Goal: Information Seeking & Learning: Find specific fact

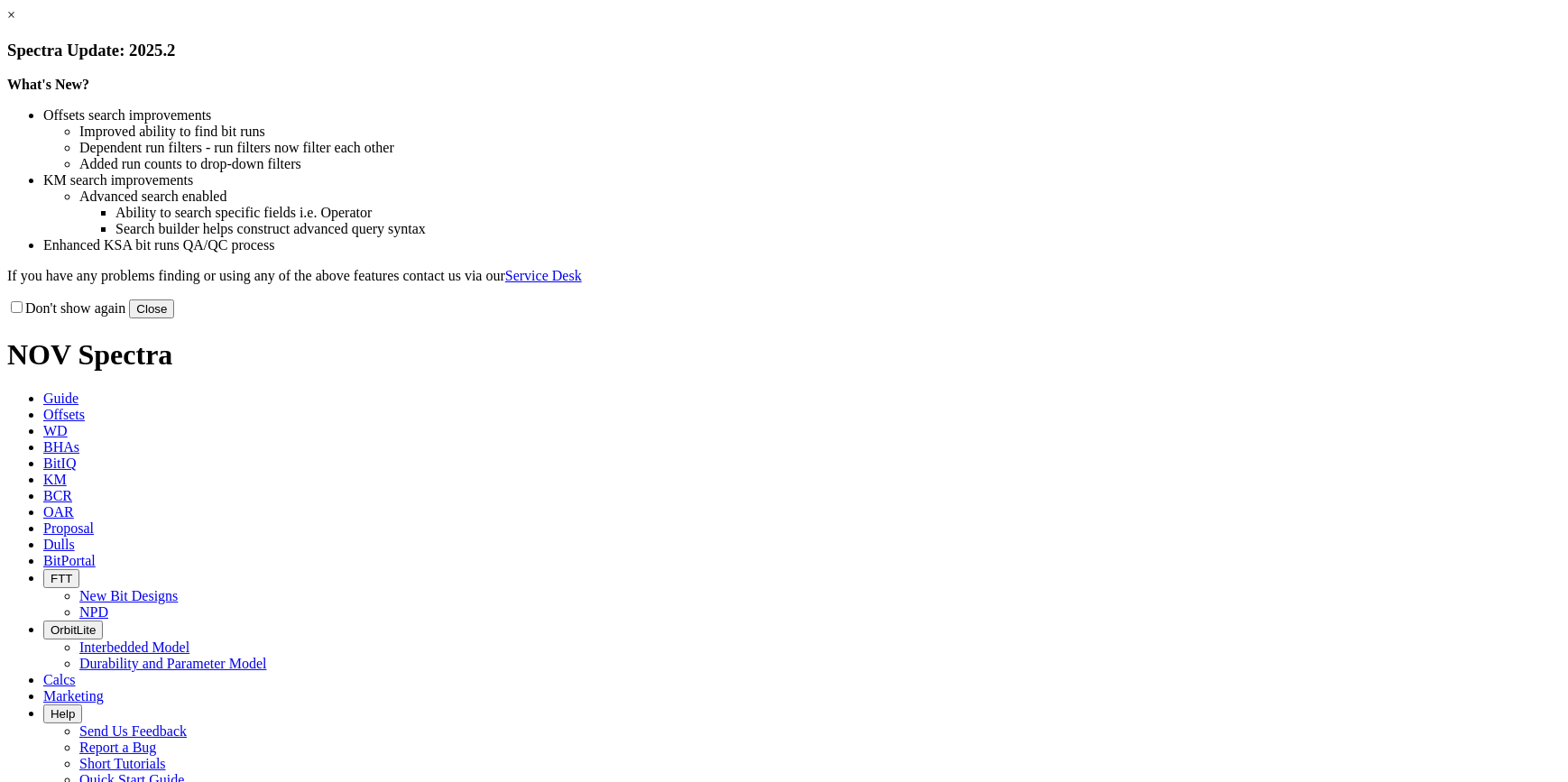
click at [15, 23] on link "×" at bounding box center [11, 15] width 9 height 15
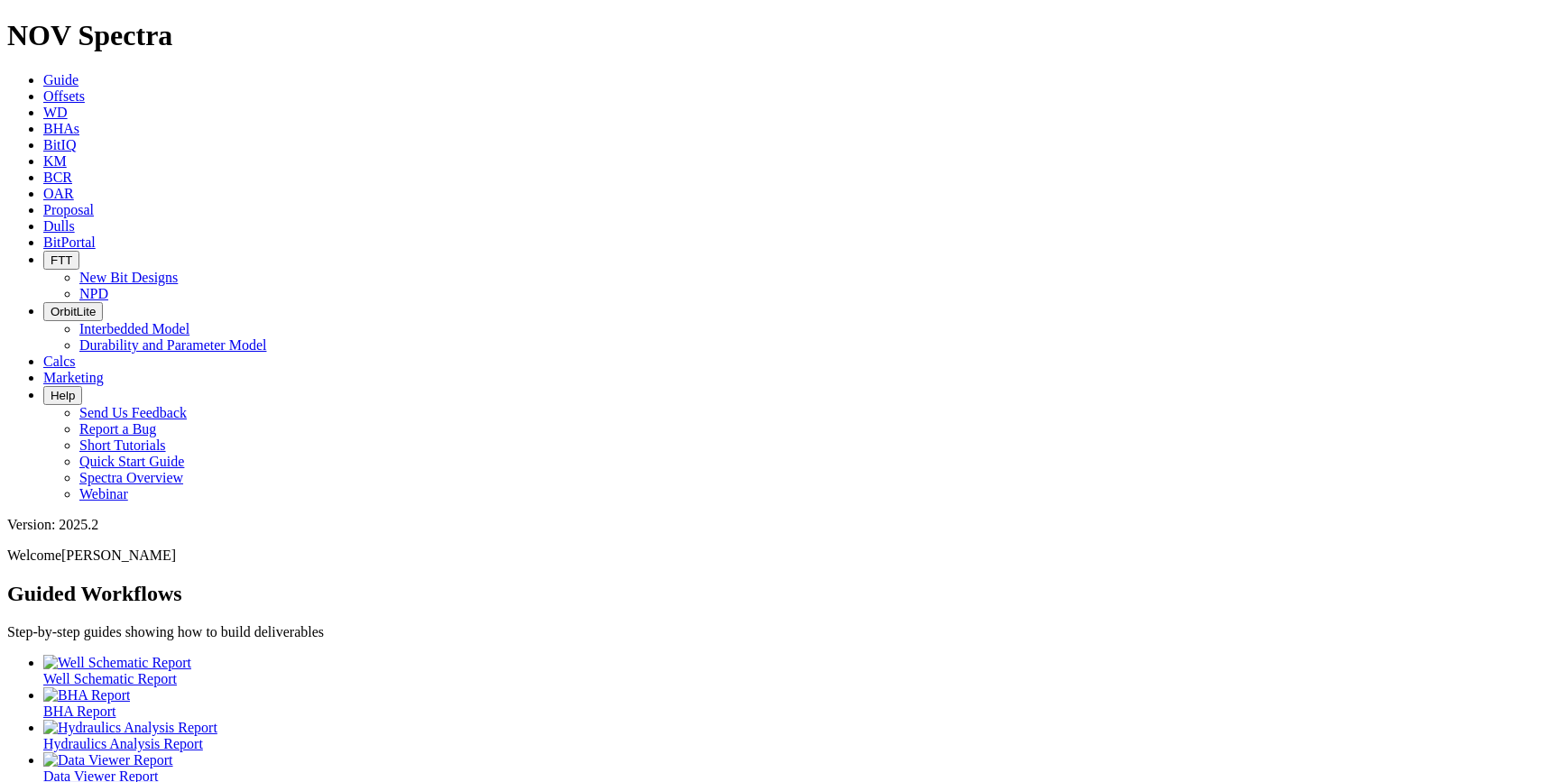
click at [67, 153] on link "KM" at bounding box center [55, 161] width 24 height 15
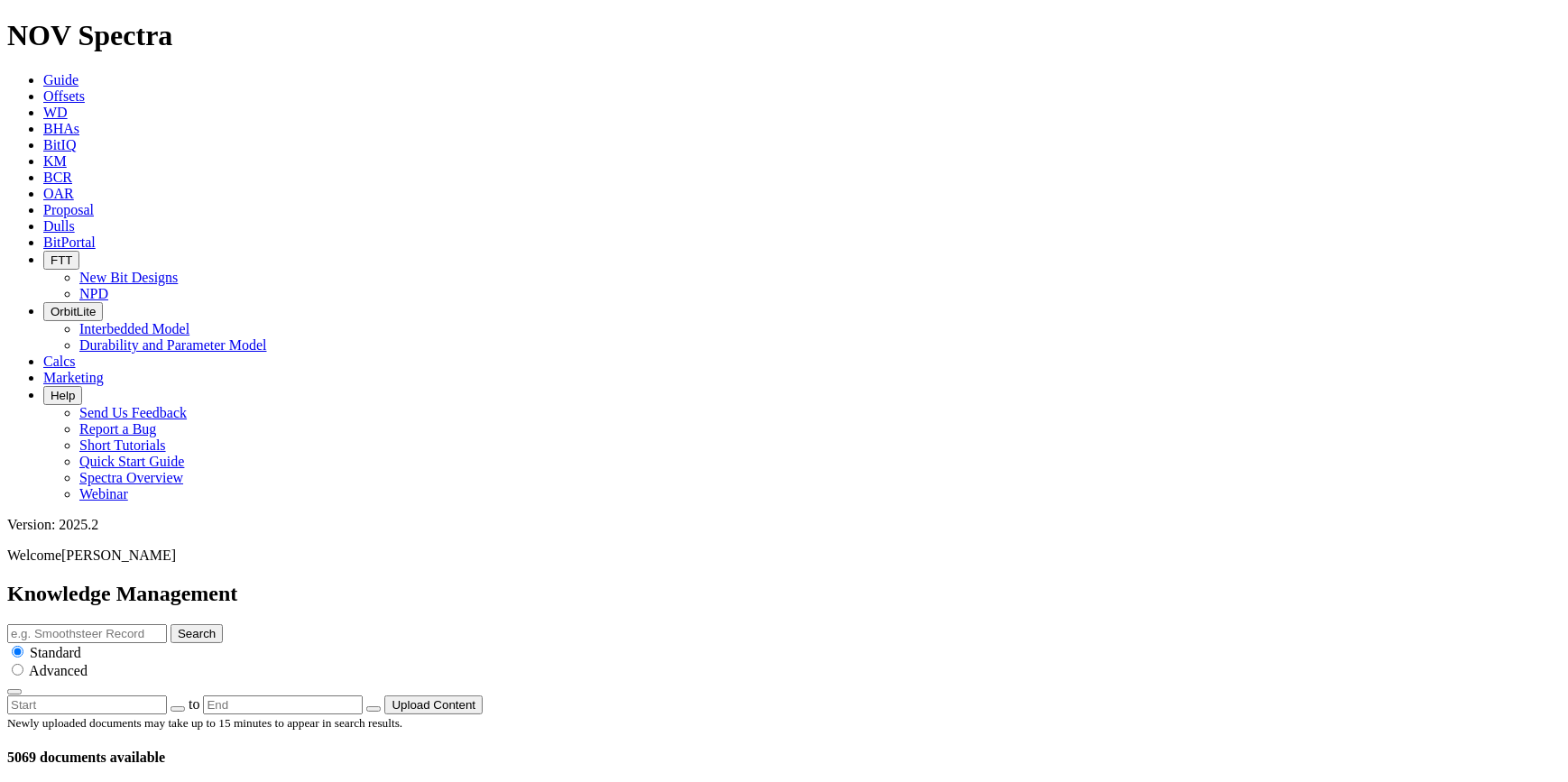
click at [167, 624] on input "text" at bounding box center [87, 634] width 160 height 19
type input "?"
type input "[PERSON_NAME]"
click at [170, 624] on button "Search" at bounding box center [196, 634] width 52 height 19
click at [178, 627] on icon "submit" at bounding box center [178, 634] width 0 height 13
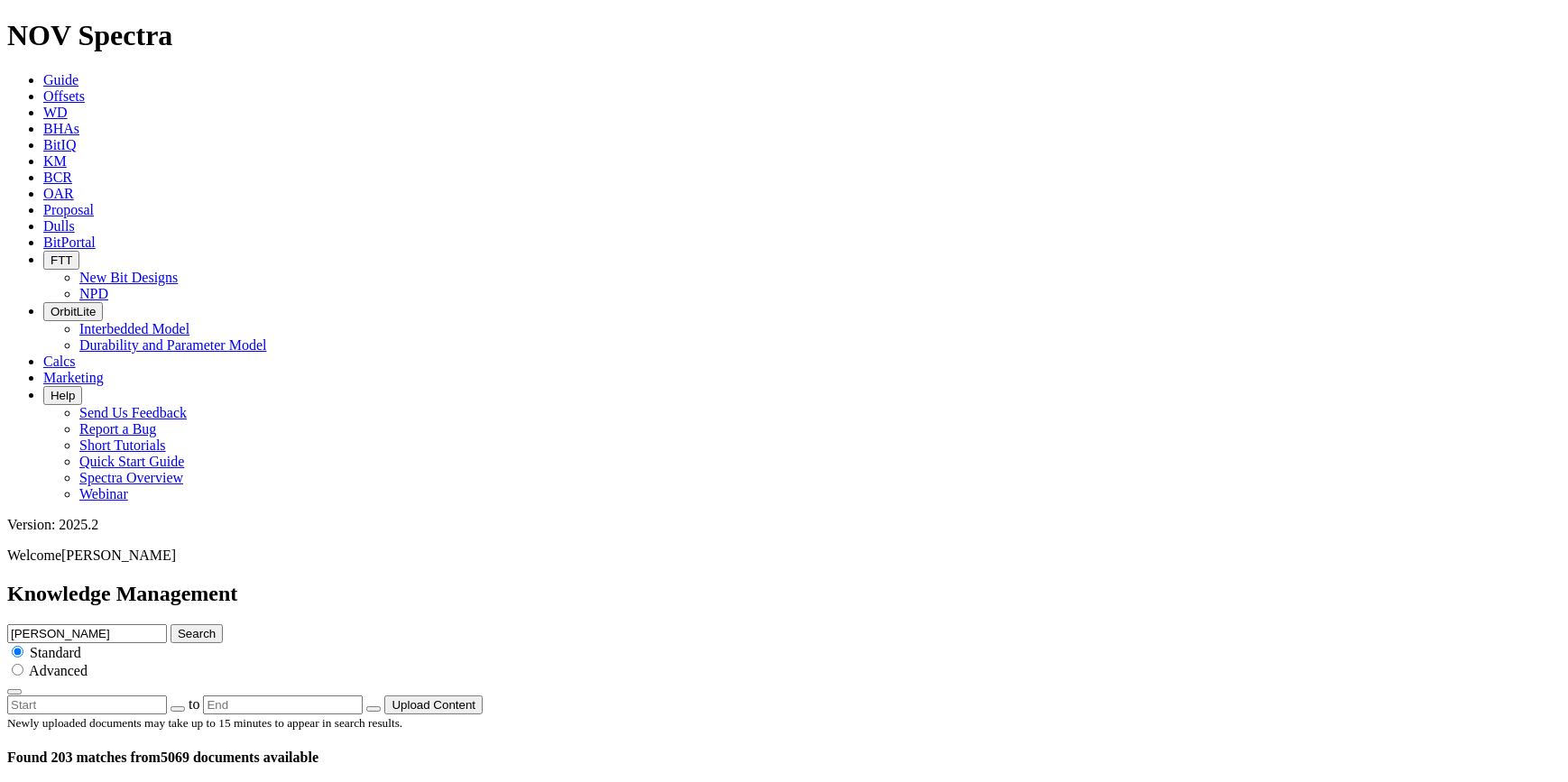
drag, startPoint x: 600, startPoint y: 86, endPoint x: 553, endPoint y: 86, distance: 47.0
click at [553, 582] on div "Knowledge Management [PERSON_NAME] Search Standard Advanced to Upload Content" at bounding box center [784, 648] width 1553 height 133
